Goal: Task Accomplishment & Management: Manage account settings

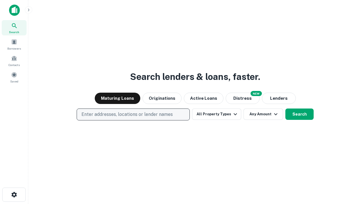
click at [133, 114] on p "Enter addresses, locations or lender names" at bounding box center [127, 114] width 91 height 7
type input "**********"
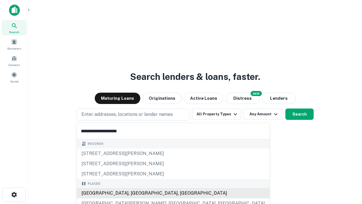
click at [135, 193] on div "[GEOGRAPHIC_DATA], [GEOGRAPHIC_DATA], [GEOGRAPHIC_DATA]" at bounding box center [173, 193] width 193 height 10
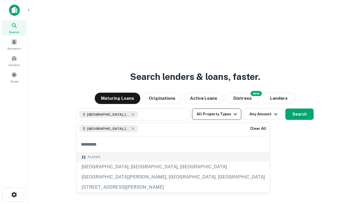
click at [217, 114] on button "All Property Types" at bounding box center [216, 113] width 49 height 11
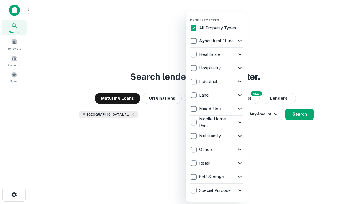
click at [221, 16] on button "button" at bounding box center [221, 16] width 62 height 0
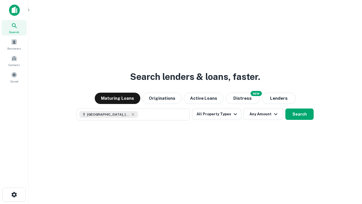
scroll to position [9, 0]
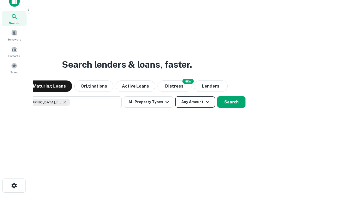
click at [175, 96] on button "Any Amount" at bounding box center [195, 101] width 40 height 11
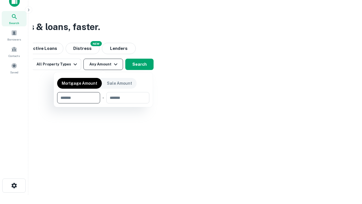
type input "*******"
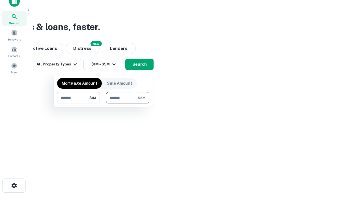
type input "*******"
click at [103, 103] on button "button" at bounding box center [103, 103] width 92 height 0
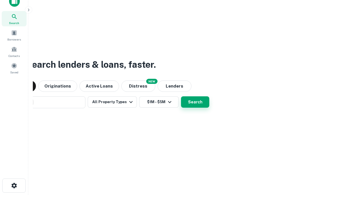
click at [181, 96] on button "Search" at bounding box center [195, 101] width 28 height 11
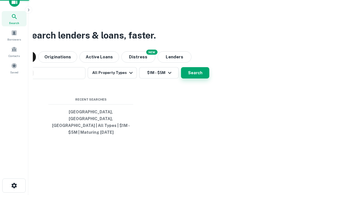
scroll to position [18, 160]
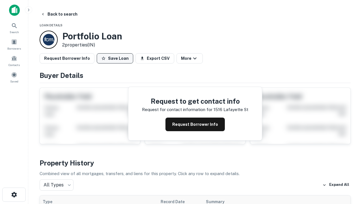
click at [115, 58] on button "Save Loan" at bounding box center [115, 58] width 37 height 10
click at [116, 58] on button "Save Loan" at bounding box center [115, 58] width 37 height 10
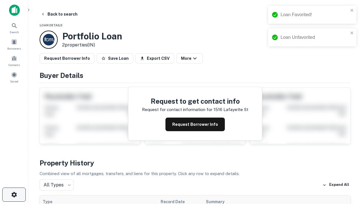
click at [14, 194] on icon "button" at bounding box center [14, 194] width 7 height 7
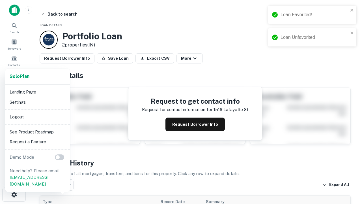
click at [37, 117] on li "Logout" at bounding box center [37, 117] width 61 height 10
